Goal: Communication & Community: Connect with others

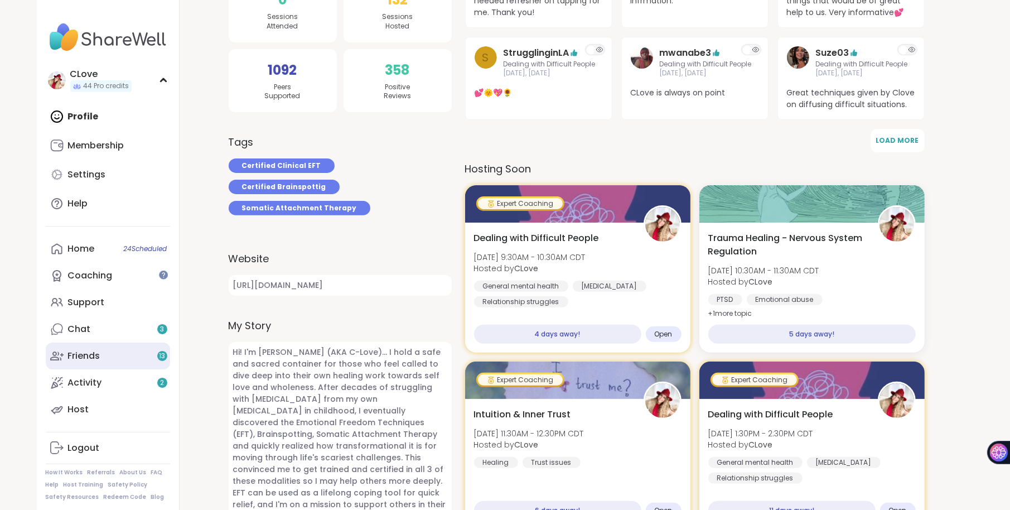
click at [105, 351] on link "Friends 13" at bounding box center [108, 356] width 124 height 27
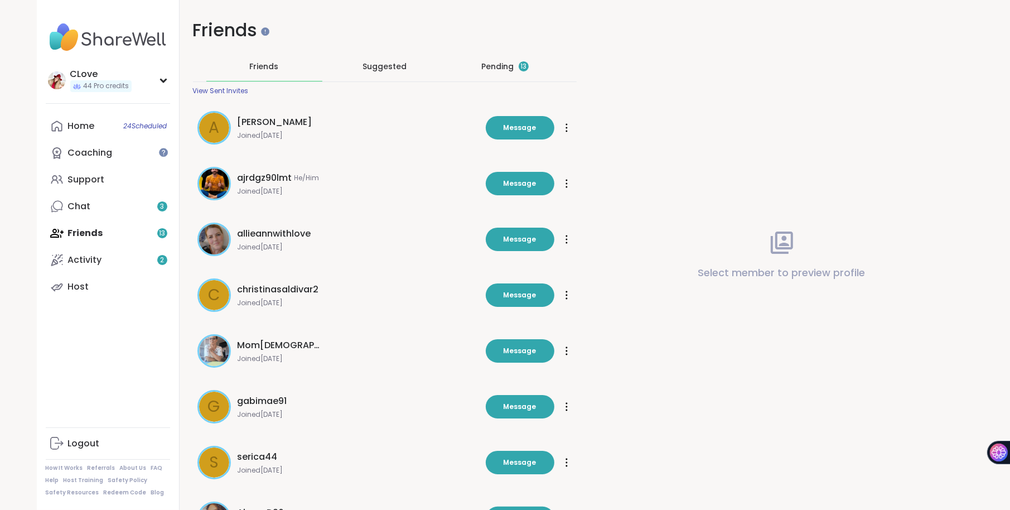
click at [500, 71] on div "Pending 13" at bounding box center [505, 66] width 47 height 11
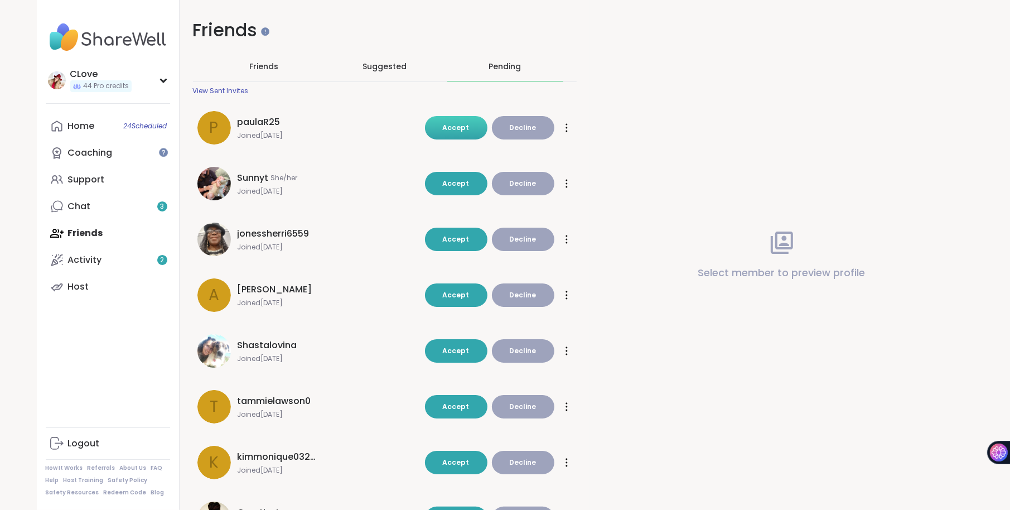
click at [459, 127] on span "Accept" at bounding box center [456, 127] width 27 height 9
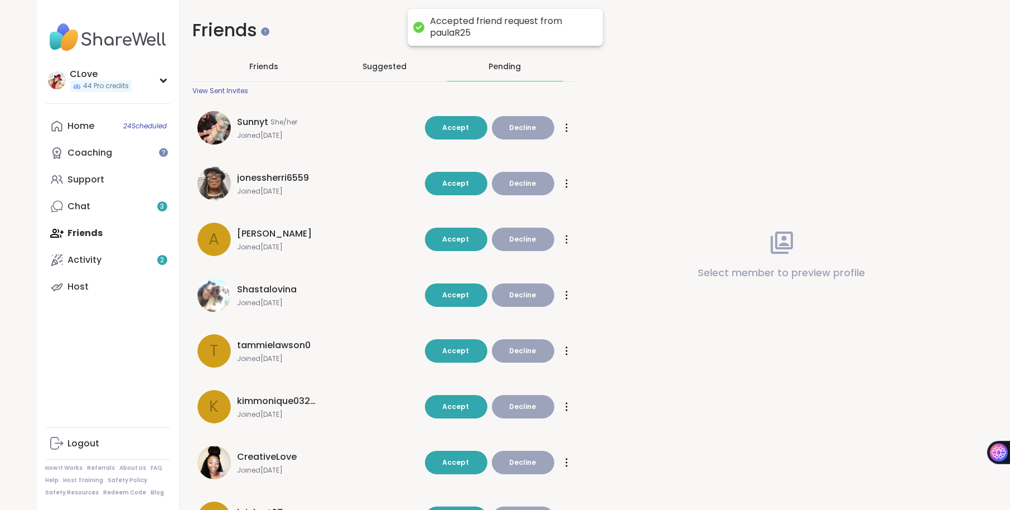
click at [455, 139] on div "Sunnyt She/her Joined Jul 2025 Accept Decline Accept Decline" at bounding box center [385, 127] width 384 height 47
click at [454, 129] on span "Accept" at bounding box center [456, 127] width 27 height 9
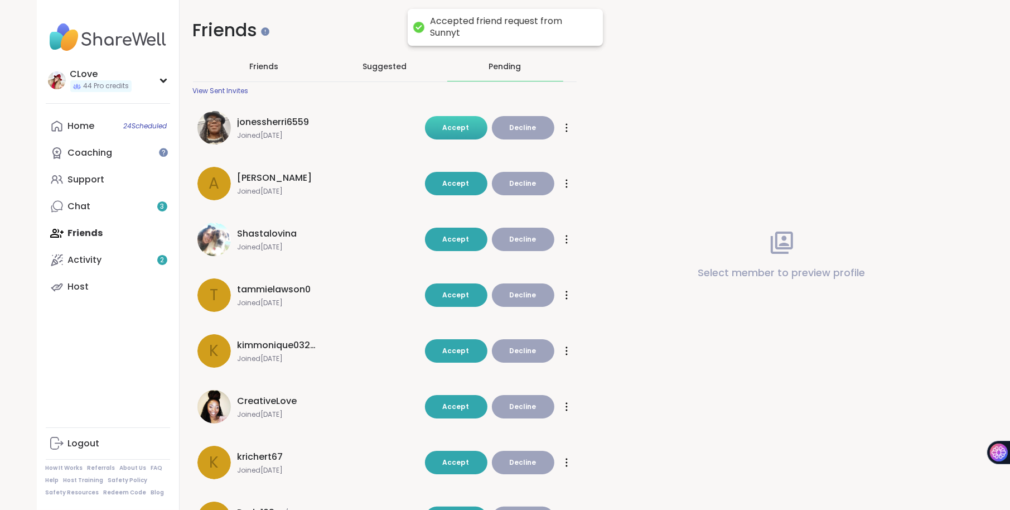
click at [454, 129] on span "Accept" at bounding box center [456, 127] width 27 height 9
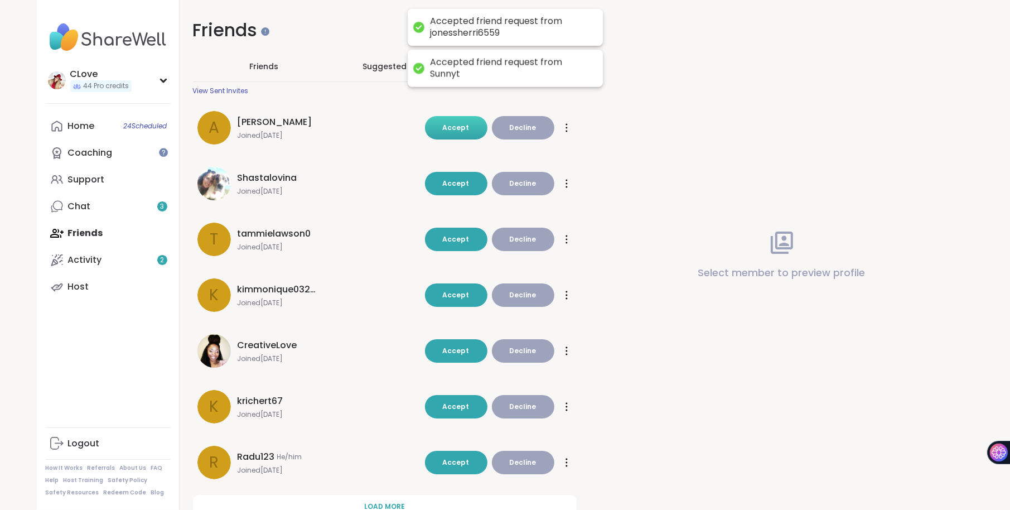
click at [454, 130] on span "Accept" at bounding box center [456, 127] width 27 height 9
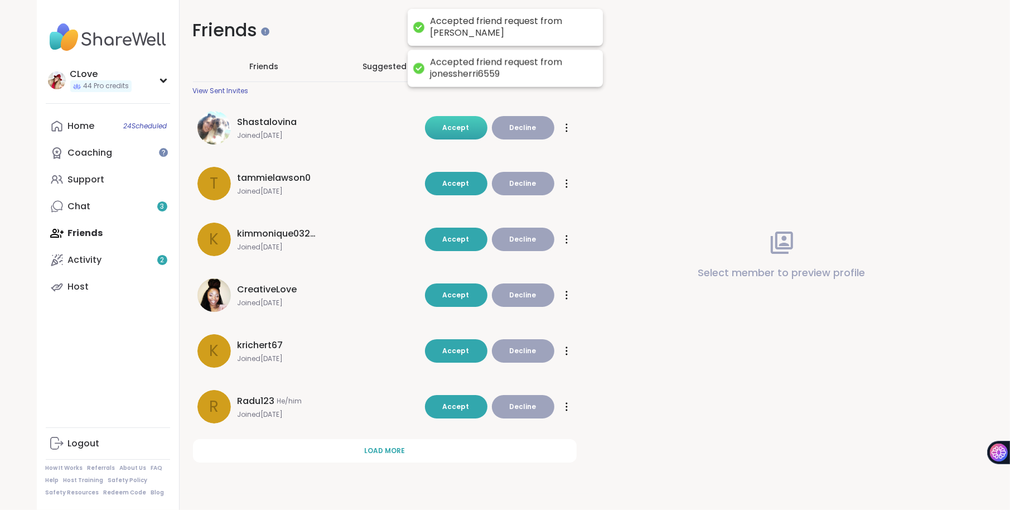
click at [454, 130] on span "Accept" at bounding box center [456, 127] width 27 height 9
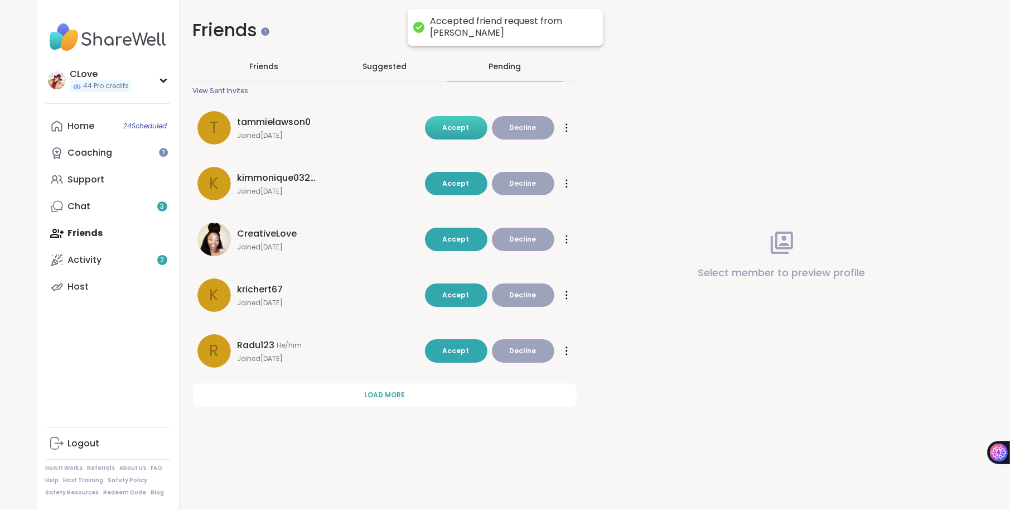
click at [450, 134] on button "Accept" at bounding box center [456, 127] width 62 height 23
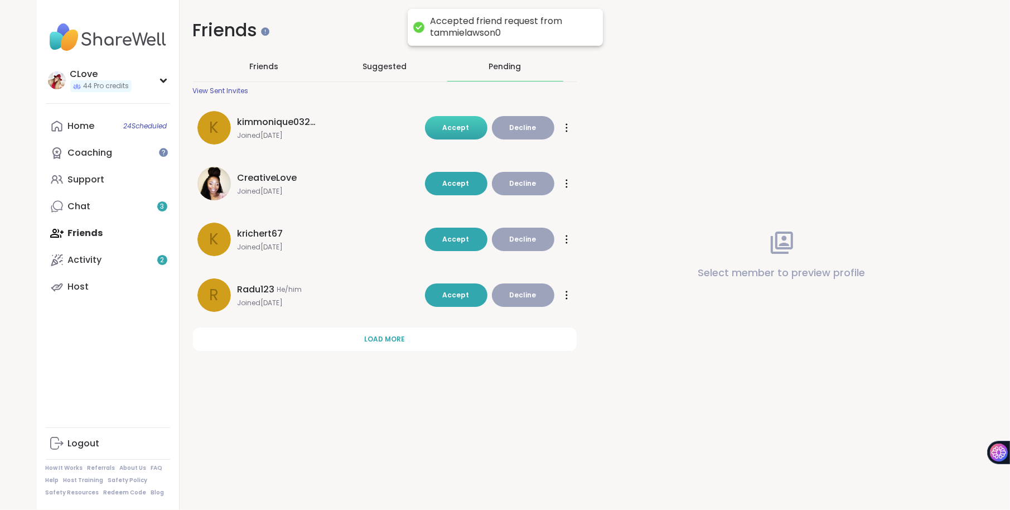
click at [451, 136] on button "Accept" at bounding box center [456, 127] width 62 height 23
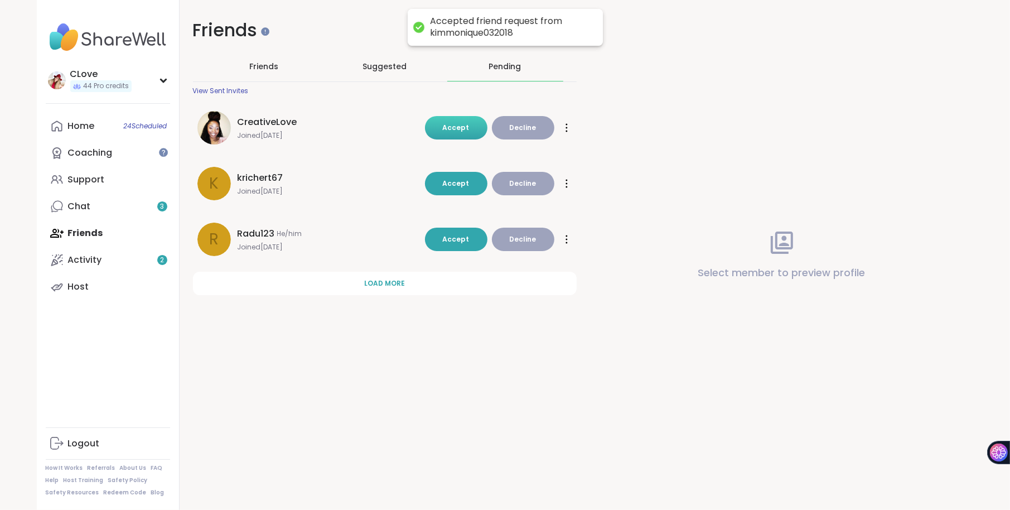
click at [449, 136] on button "Accept" at bounding box center [456, 127] width 62 height 23
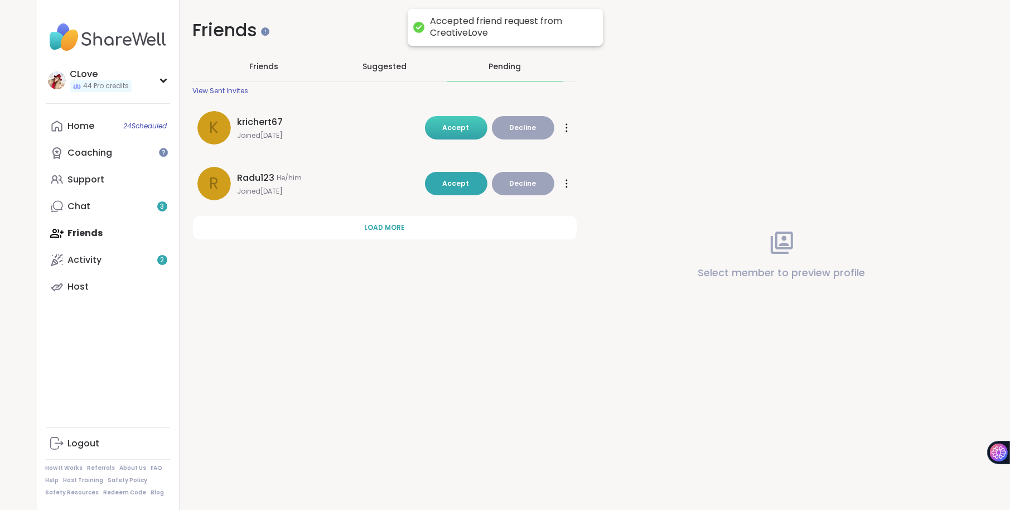
click at [448, 124] on span "Accept" at bounding box center [456, 127] width 27 height 9
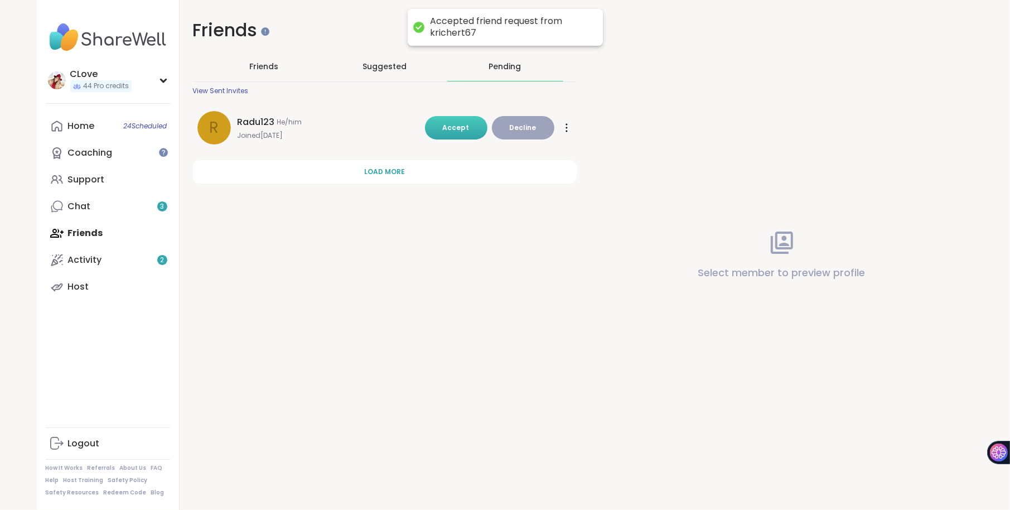
click at [449, 124] on span "Accept" at bounding box center [456, 127] width 27 height 9
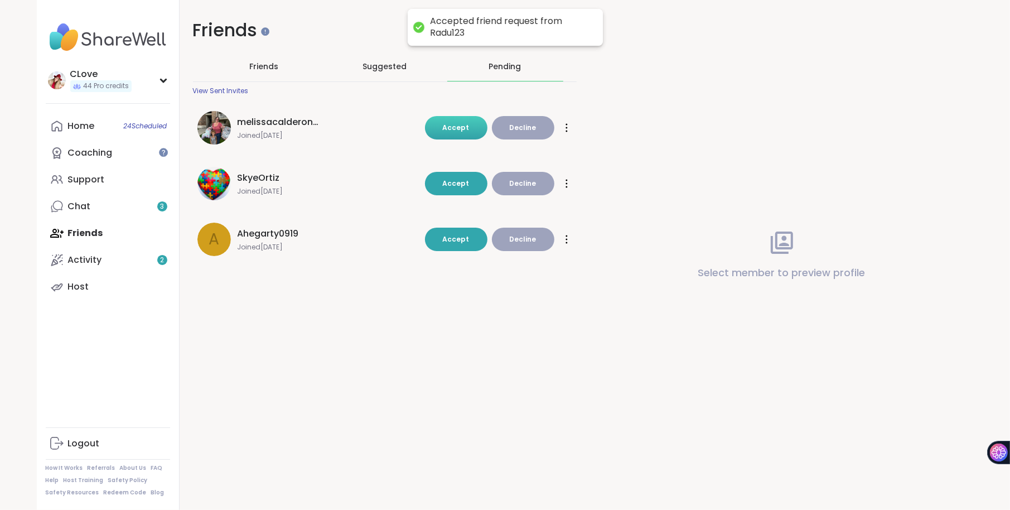
click at [447, 127] on span "Accept" at bounding box center [456, 127] width 27 height 9
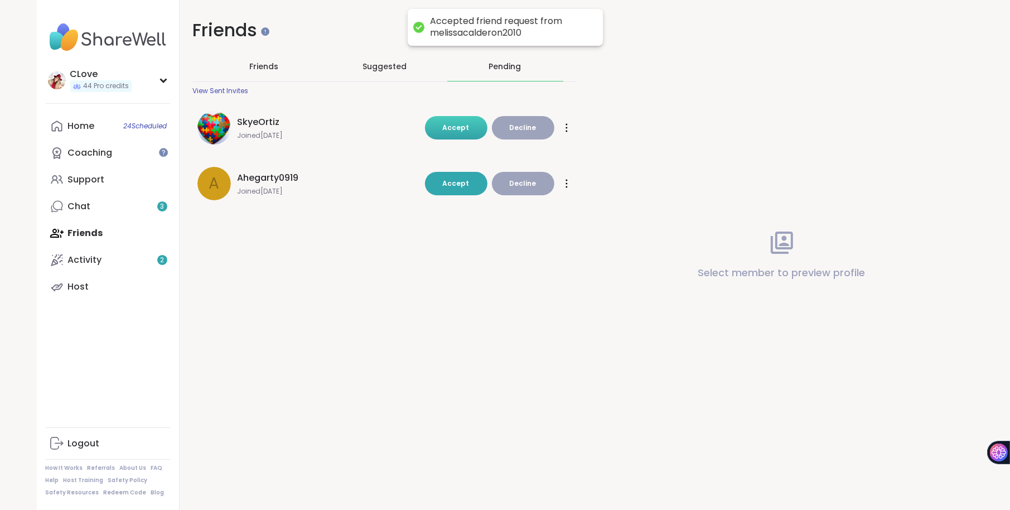
click at [447, 131] on span "Accept" at bounding box center [456, 127] width 27 height 9
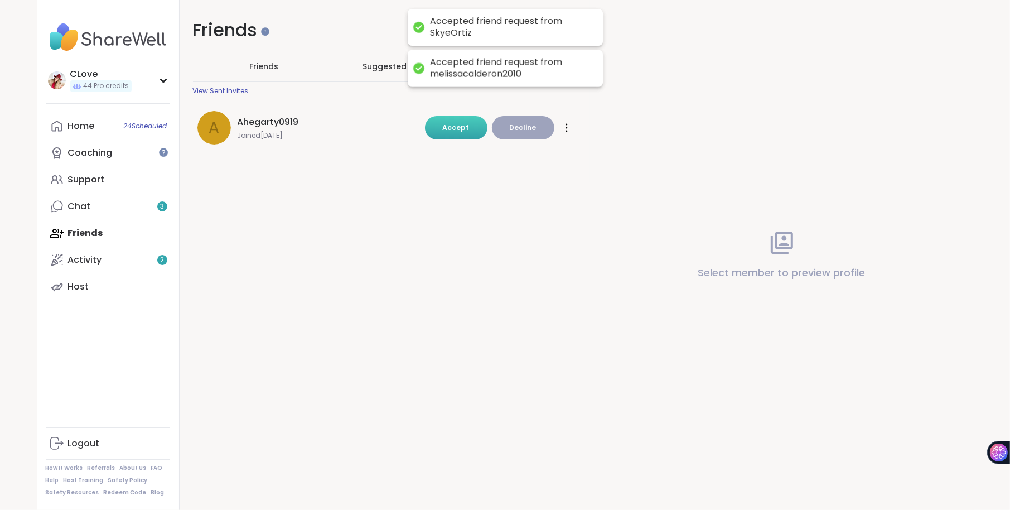
click at [447, 131] on span "Accept" at bounding box center [456, 127] width 27 height 9
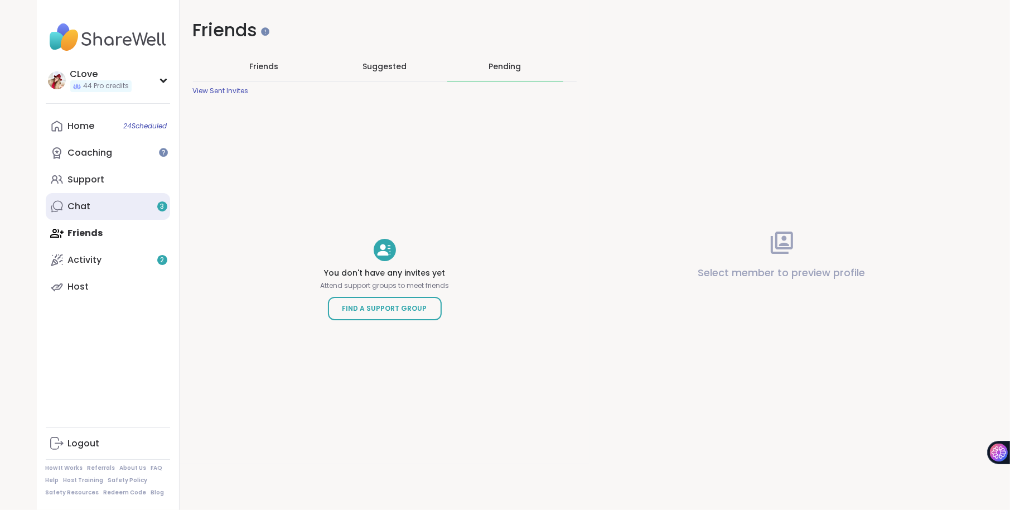
click at [108, 211] on link "Chat 3" at bounding box center [108, 206] width 124 height 27
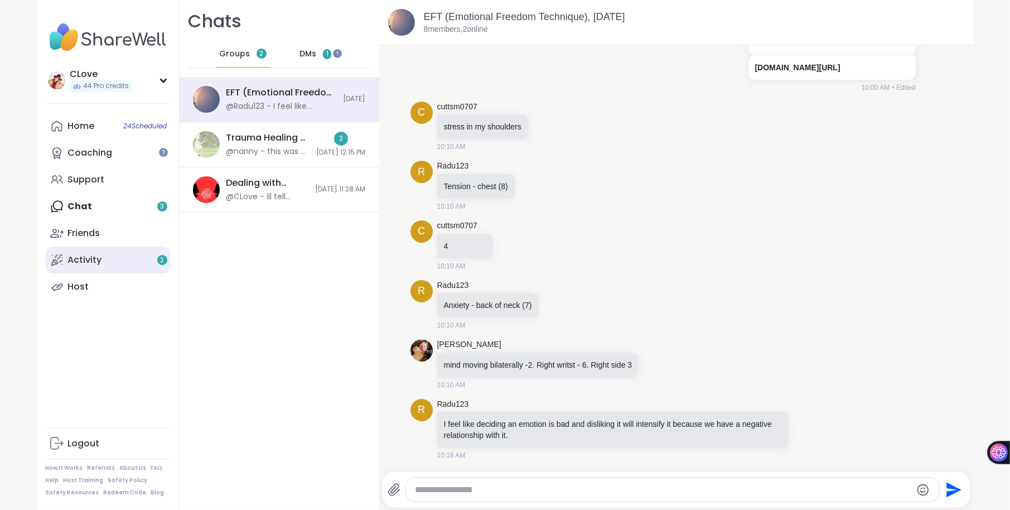
click at [82, 258] on div "Activity 2" at bounding box center [85, 260] width 34 height 12
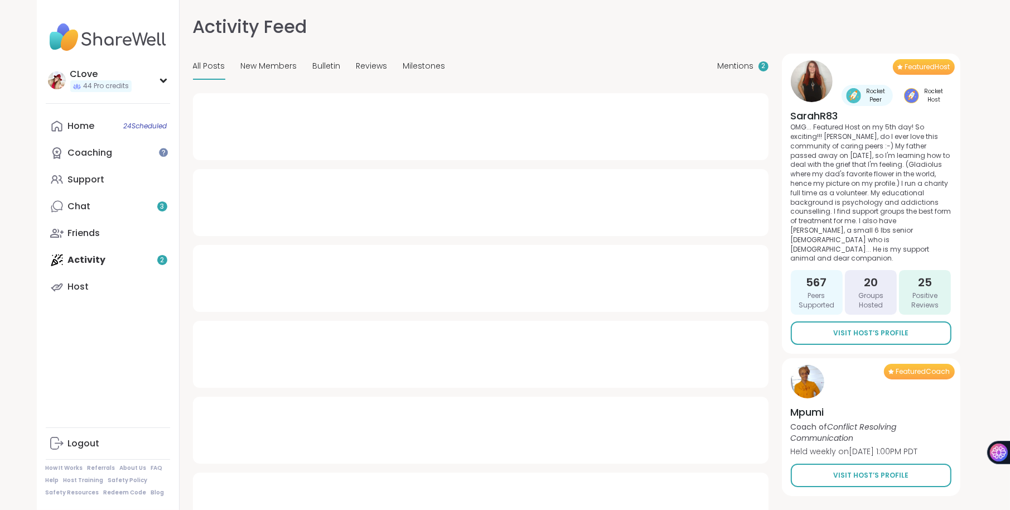
type textarea "*"
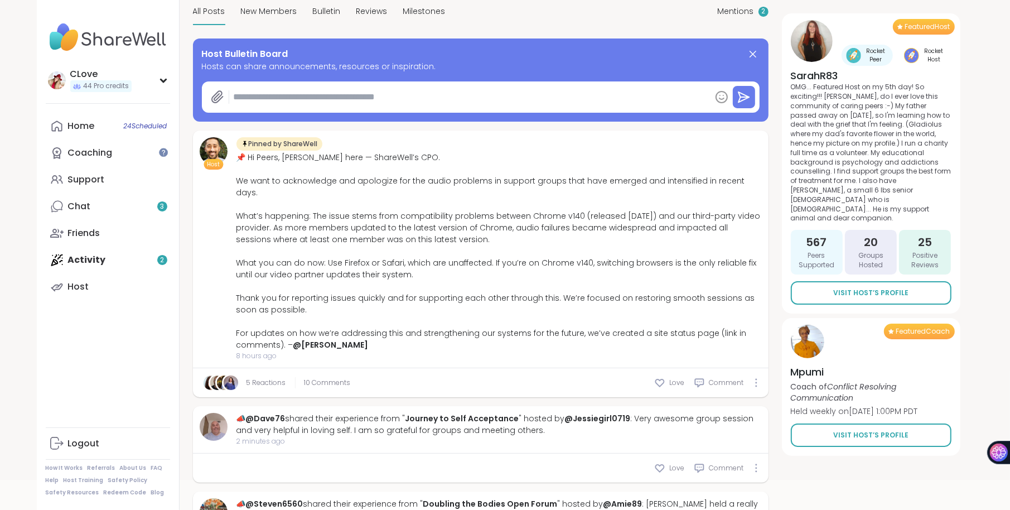
scroll to position [49, 0]
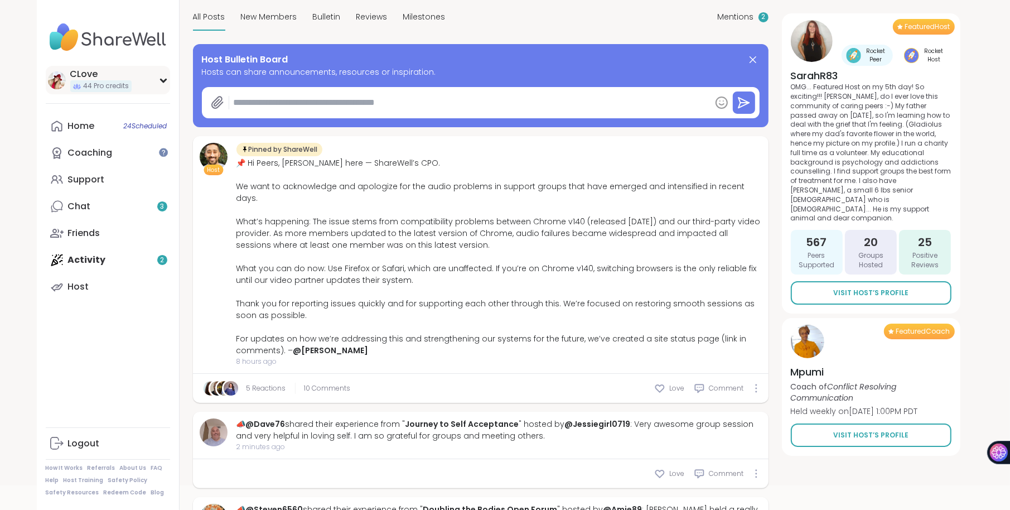
click at [90, 79] on div "CLove" at bounding box center [100, 74] width 61 height 12
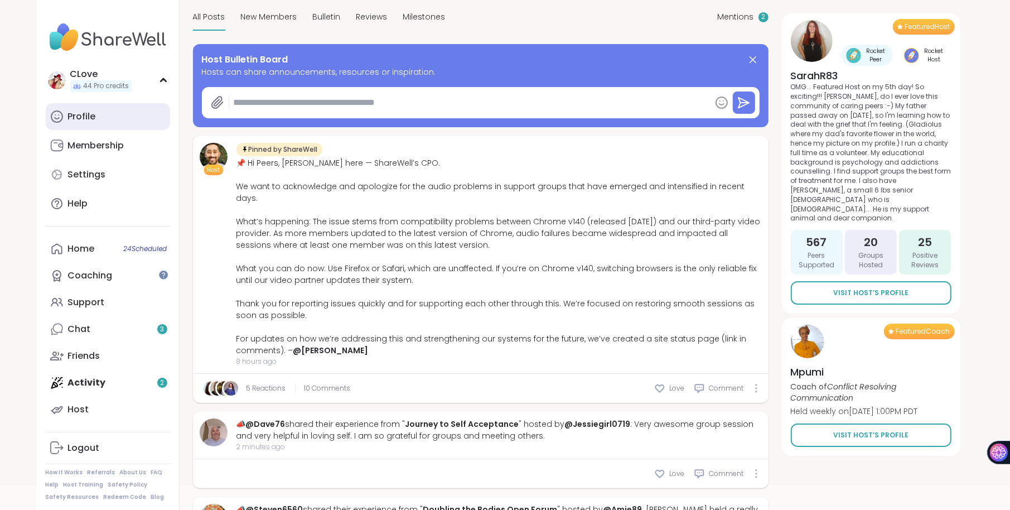
click at [86, 113] on div "Profile" at bounding box center [82, 116] width 28 height 12
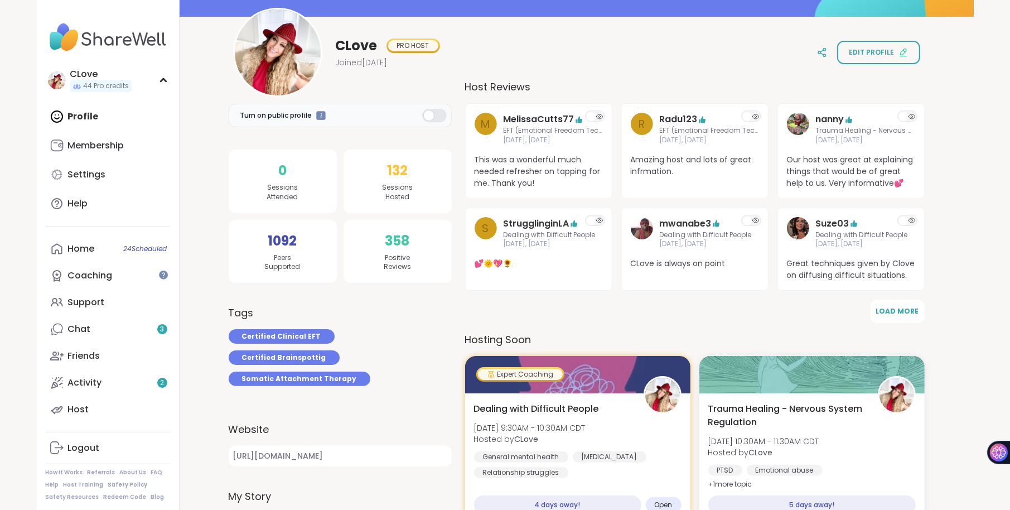
scroll to position [71, 0]
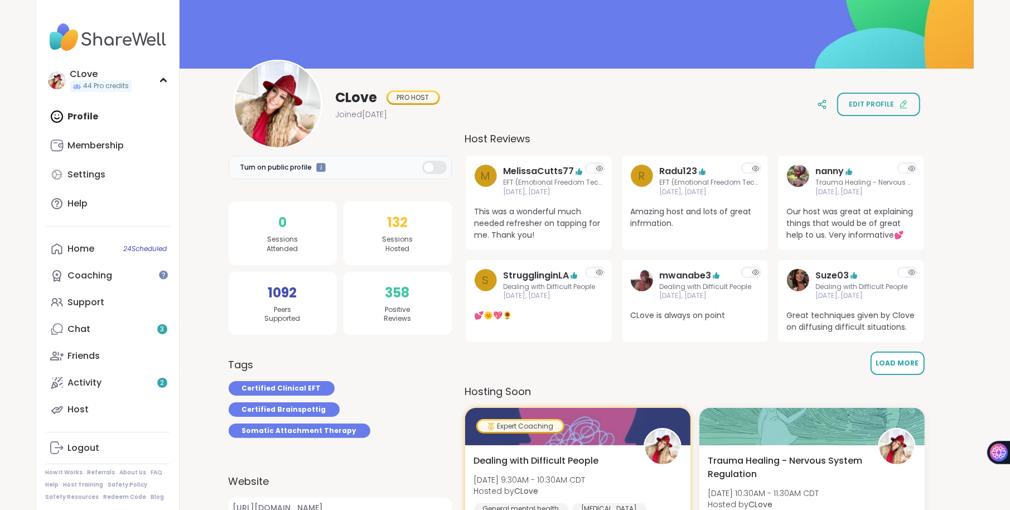
click at [894, 363] on span "Load More" at bounding box center [897, 362] width 43 height 9
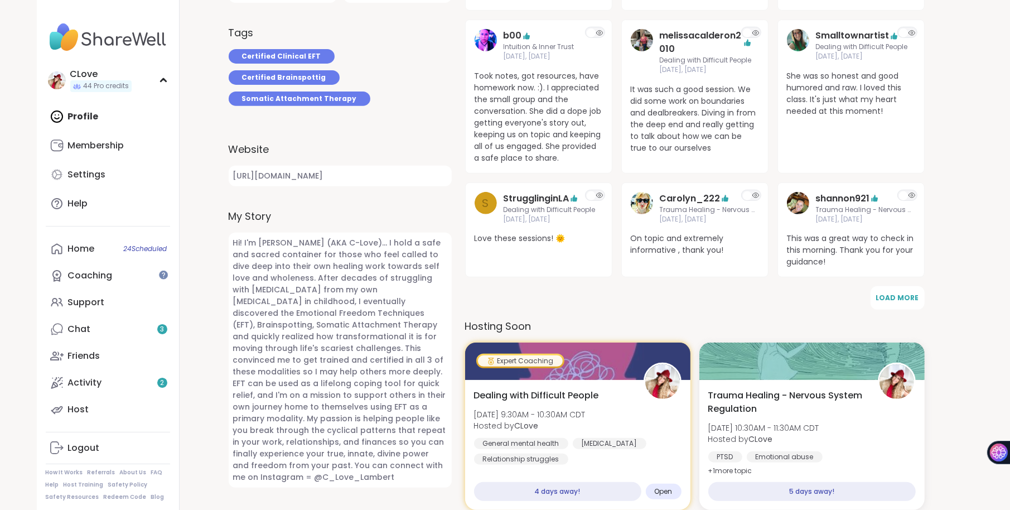
scroll to position [408, 0]
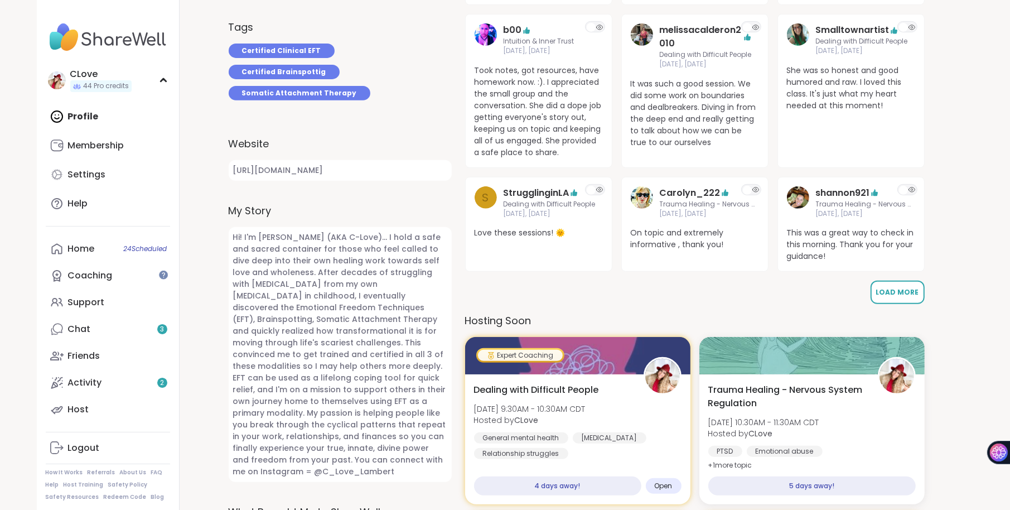
click at [897, 295] on span "Load More" at bounding box center [897, 291] width 43 height 9
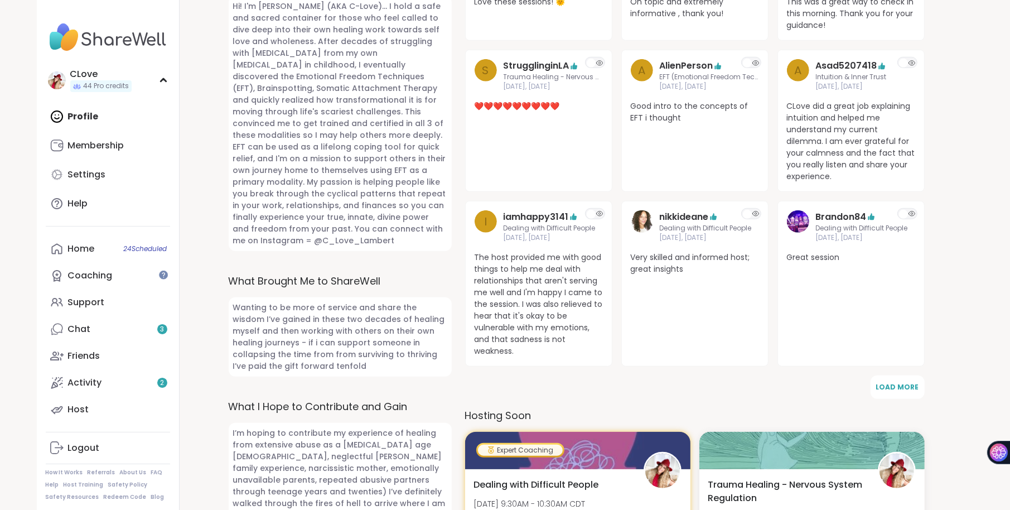
scroll to position [644, 0]
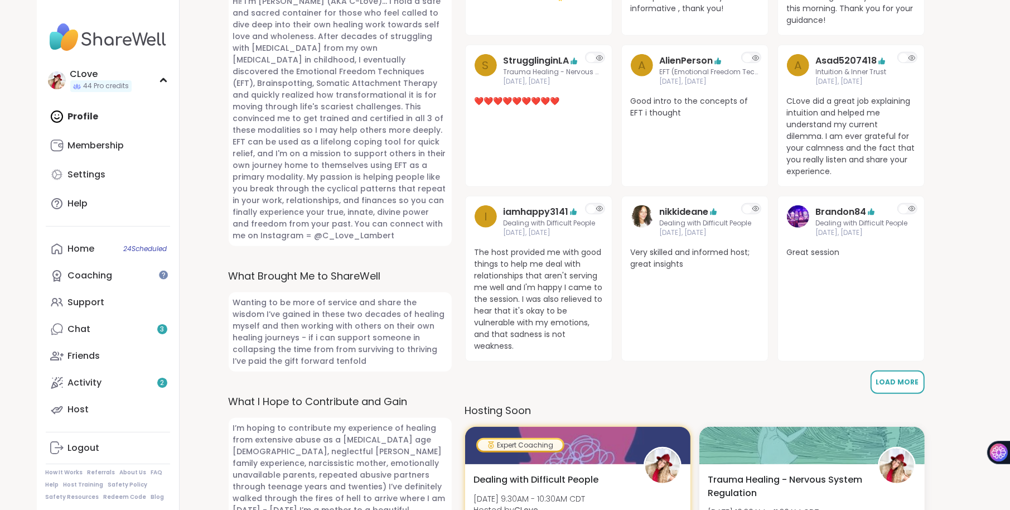
click at [899, 379] on span "Load More" at bounding box center [897, 381] width 43 height 9
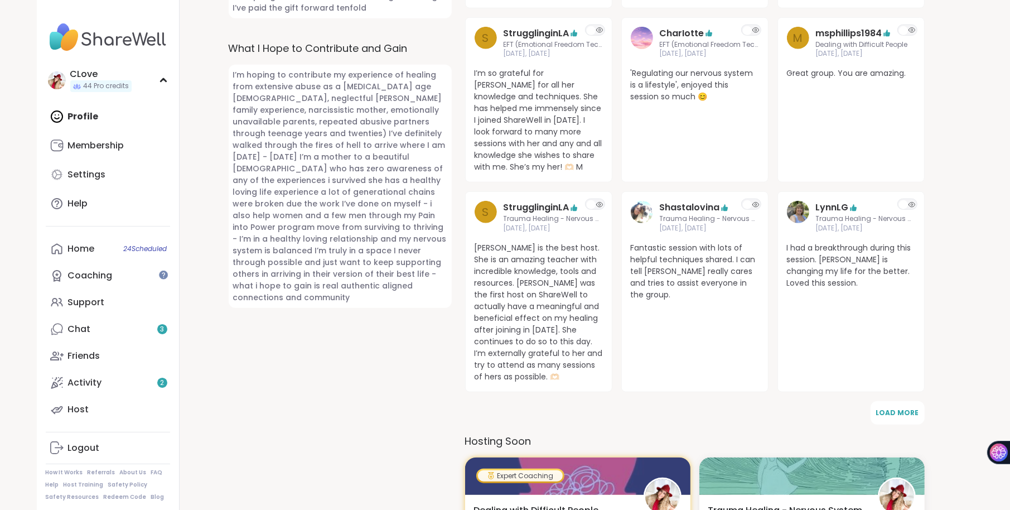
scroll to position [1000, 0]
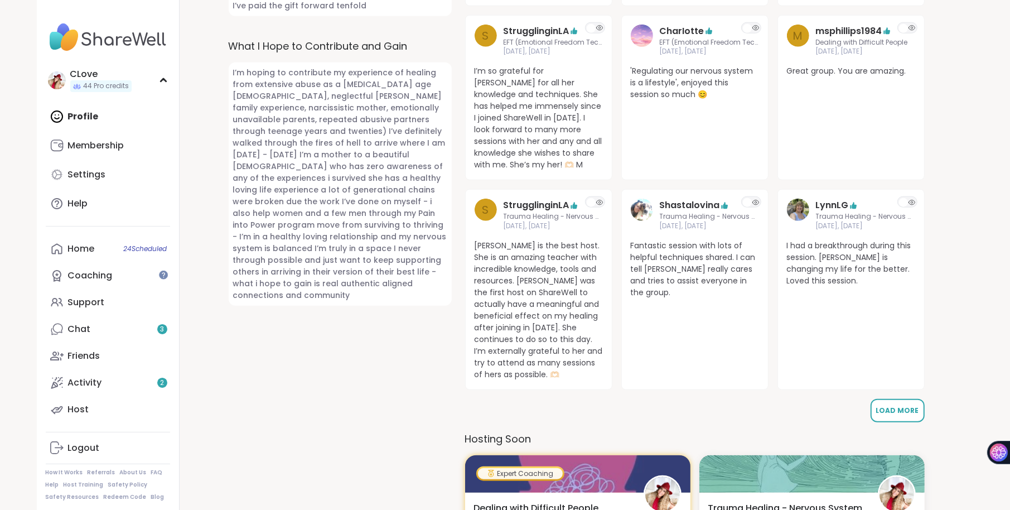
click at [906, 406] on span "Load More" at bounding box center [897, 410] width 43 height 9
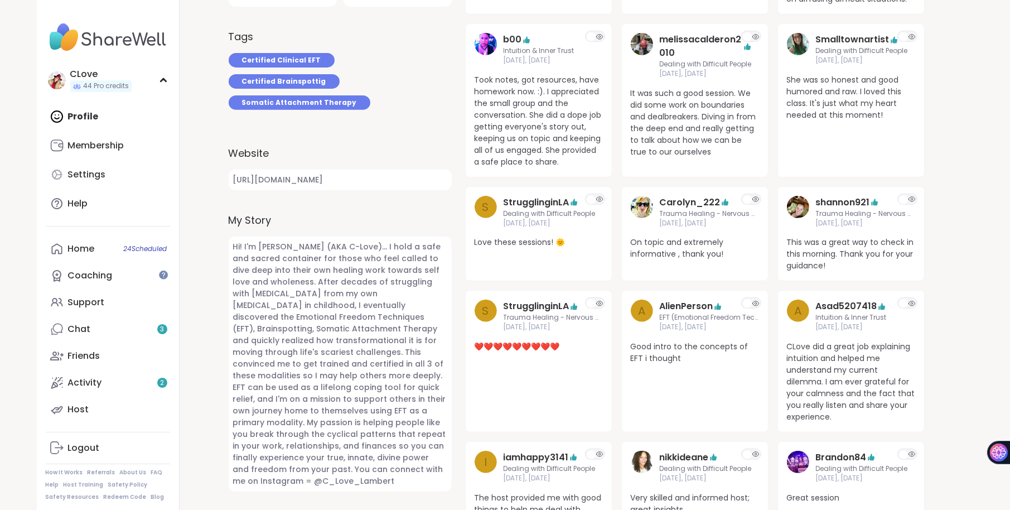
scroll to position [0, 0]
